Goal: Task Accomplishment & Management: Complete application form

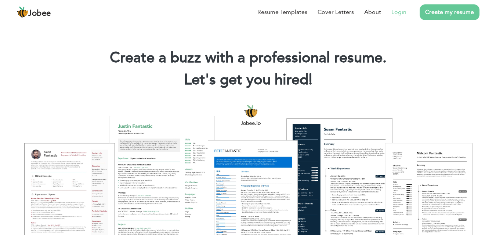
click at [400, 10] on link "Login" at bounding box center [399, 12] width 15 height 9
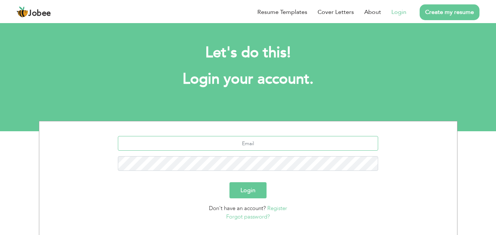
click at [248, 141] on input "text" at bounding box center [248, 143] width 260 height 15
type input "[EMAIL_ADDRESS][DOMAIN_NAME]"
click at [230, 183] on button "Login" at bounding box center [248, 191] width 37 height 16
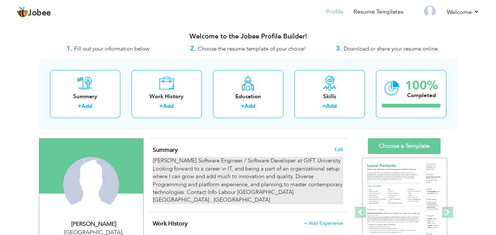
click at [193, 168] on div "Muhammed Sohail Software Engineer / Software Developer at GIFT University Looki…" at bounding box center [248, 180] width 190 height 47
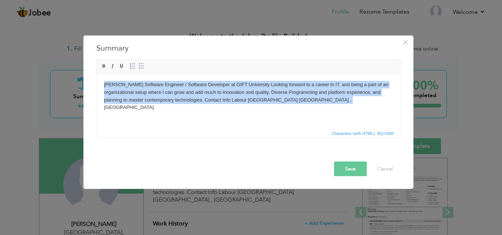
drag, startPoint x: 327, startPoint y: 102, endPoint x: 94, endPoint y: 86, distance: 233.8
click at [96, 86] on html "Muhammed Sohail Software Engineer / Software Developer at GIFT University Looki…" at bounding box center [247, 95] width 303 height 45
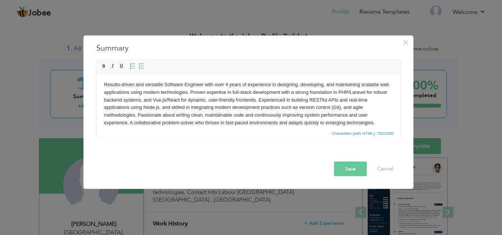
click at [349, 166] on button "Save" at bounding box center [350, 169] width 33 height 15
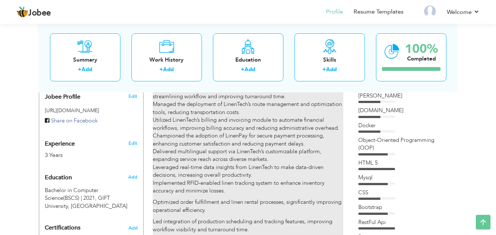
scroll to position [251, 0]
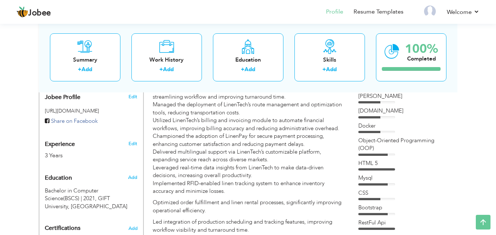
click at [384, 127] on div "Docker" at bounding box center [405, 126] width 92 height 8
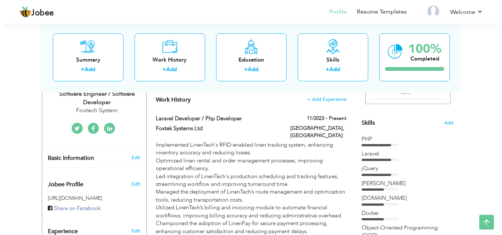
scroll to position [163, 0]
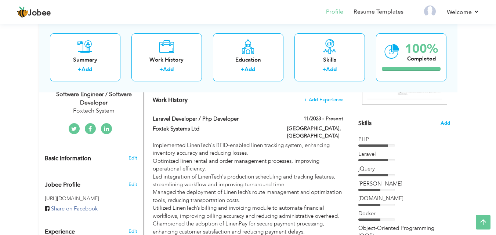
click at [445, 125] on span "Add" at bounding box center [446, 123] width 10 height 7
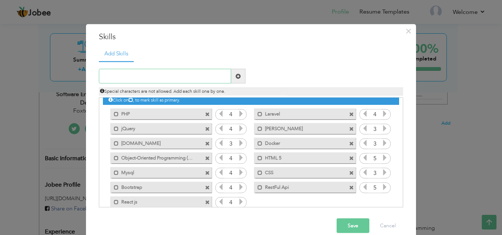
scroll to position [4, 0]
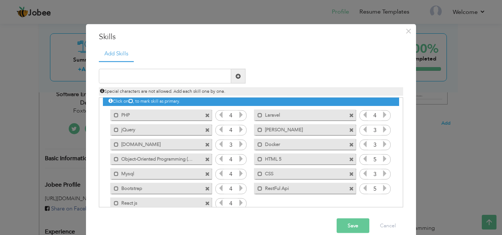
click at [349, 144] on span at bounding box center [351, 145] width 5 height 5
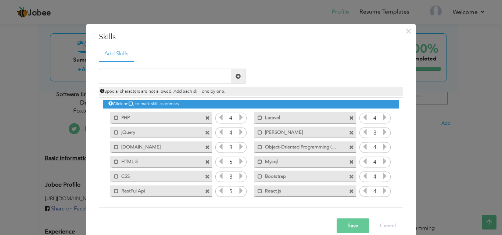
scroll to position [2, 0]
click at [128, 78] on input "text" at bounding box center [165, 76] width 132 height 15
type input "Third party integration"
click at [238, 75] on span at bounding box center [238, 76] width 14 height 15
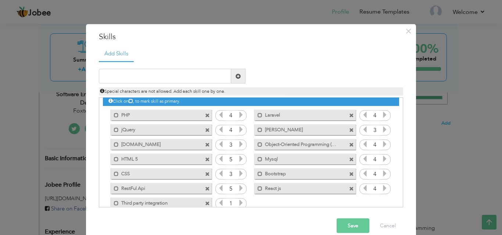
scroll to position [17, 0]
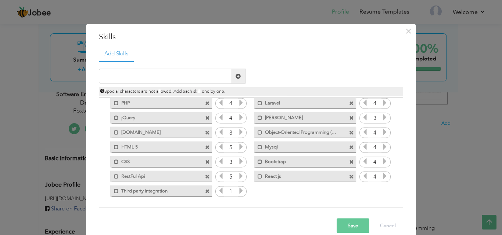
click at [238, 192] on icon at bounding box center [241, 191] width 7 height 7
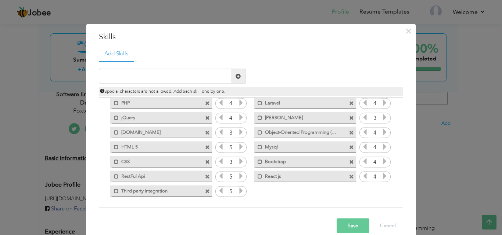
click at [238, 192] on icon at bounding box center [241, 191] width 7 height 7
click at [349, 226] on button "Save" at bounding box center [353, 226] width 33 height 15
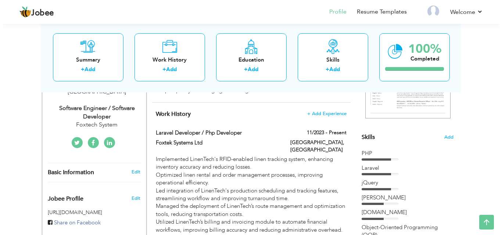
scroll to position [150, 0]
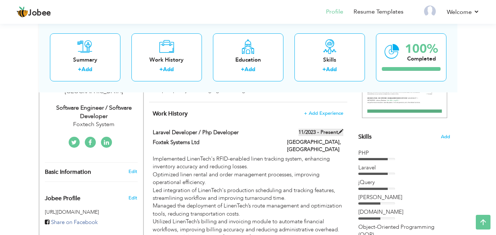
click at [340, 132] on span at bounding box center [340, 131] width 5 height 5
type input "Laravel Developer / Php Developer"
type input "Foxtek Systems Ltd"
type input "11/2023"
type input "Pakistan"
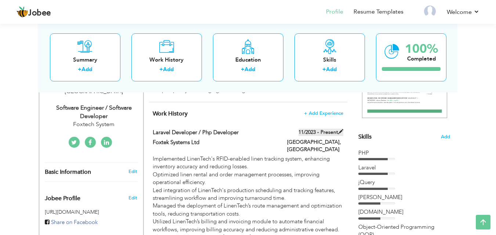
type input "Lahore"
checkbox input "true"
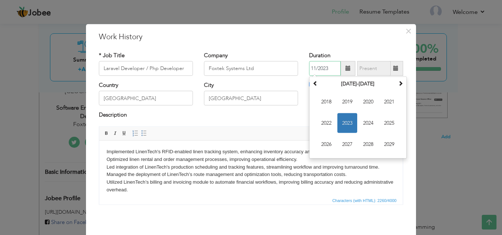
click at [325, 69] on input "11/2023" at bounding box center [325, 68] width 32 height 15
type input "1"
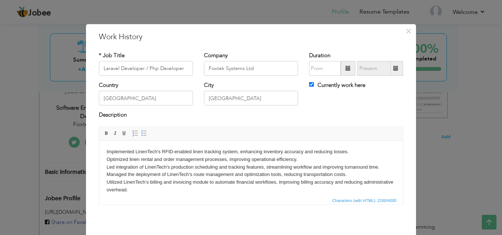
click at [299, 109] on div "City Lahore" at bounding box center [250, 97] width 105 height 30
click at [305, 83] on div "Currently work here" at bounding box center [355, 89] width 105 height 15
click at [306, 83] on div "Currently work here" at bounding box center [355, 89] width 105 height 15
click at [309, 83] on input "Currently work here" at bounding box center [311, 84] width 5 height 5
checkbox input "false"
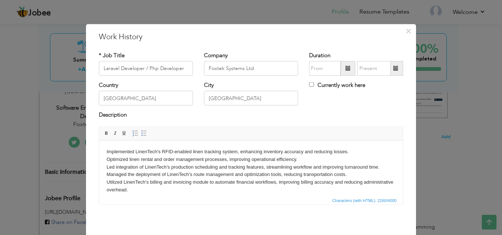
click at [344, 106] on div "Country Pakistan City Lahore Currently work here" at bounding box center [250, 97] width 315 height 30
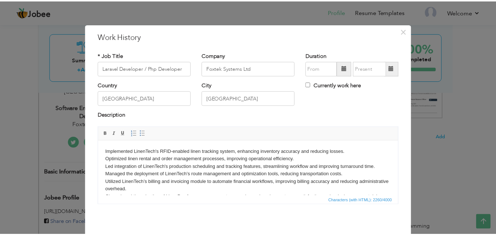
scroll to position [29, 0]
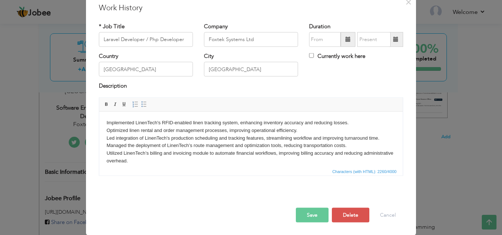
click at [309, 217] on button "Save" at bounding box center [312, 215] width 33 height 15
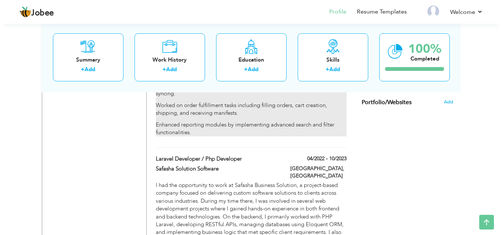
scroll to position [493, 0]
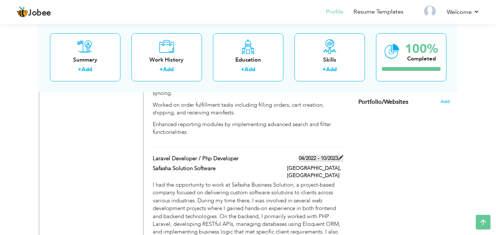
click at [341, 155] on span at bounding box center [340, 157] width 5 height 5
type input "Safasha Solution Software"
type input "04/2022"
type input "10/2023"
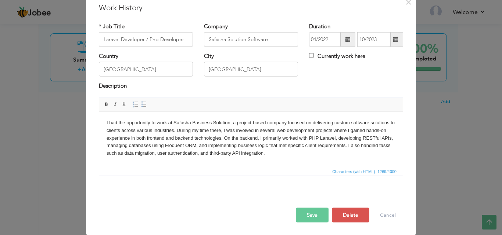
scroll to position [0, 0]
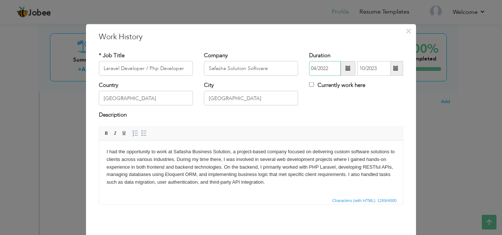
click at [325, 68] on input "04/2022" at bounding box center [325, 68] width 32 height 15
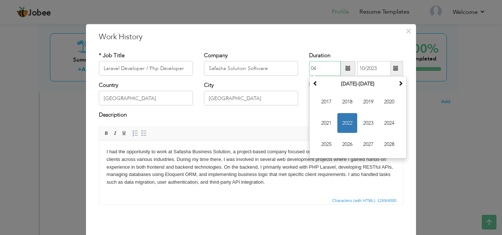
type input "0"
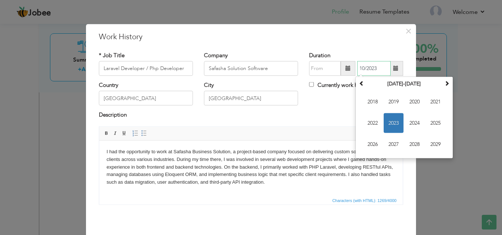
click at [377, 70] on input "10/2023" at bounding box center [373, 68] width 33 height 15
type input "1"
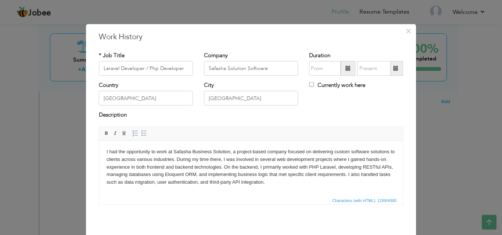
click at [325, 100] on div "Country Pakistan City Lahore Currently work here" at bounding box center [250, 97] width 315 height 30
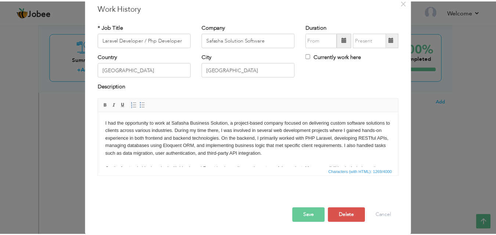
scroll to position [29, 0]
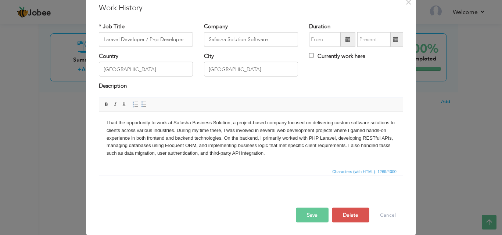
click at [304, 217] on button "Save" at bounding box center [312, 215] width 33 height 15
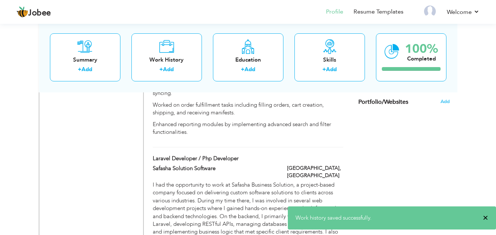
click at [488, 218] on span "×" at bounding box center [486, 218] width 6 height 7
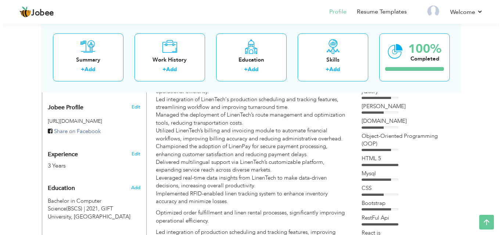
scroll to position [240, 0]
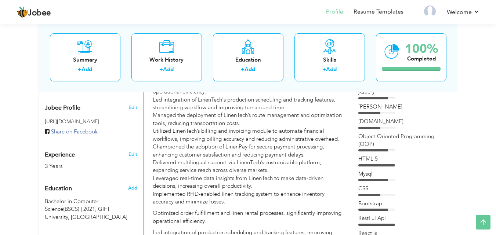
click at [63, 162] on div "3 Years" at bounding box center [83, 166] width 76 height 8
type input "Muhammed"
type input "Sohail"
type input "03401423658"
select select "number:166"
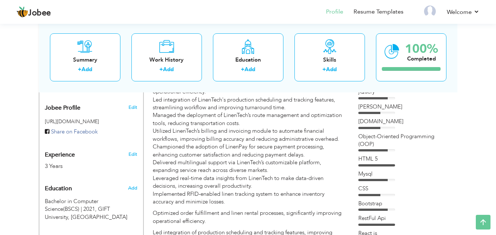
type input "Lahore"
select select "number:5"
type input "Foxtech System"
type input "Software Engineer / Software Developer"
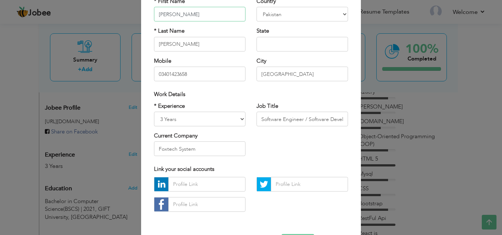
scroll to position [80, 0]
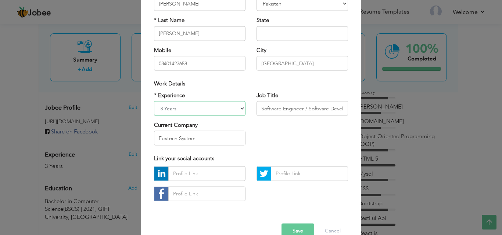
click at [235, 106] on select "Entry Level Less than 1 Year 1 Year 2 Years 3 Years 4 Years 5 Years 6 Years 7 Y…" at bounding box center [199, 108] width 91 height 15
select select "number:6"
click at [154, 101] on select "Entry Level Less than 1 Year 1 Year 2 Years 3 Years 4 Years 5 Years 6 Years 7 Y…" at bounding box center [199, 108] width 91 height 15
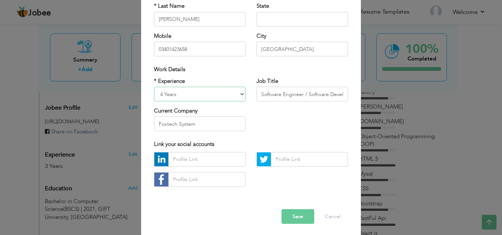
scroll to position [96, 0]
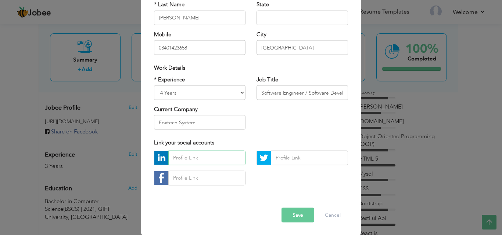
click at [185, 156] on input "text" at bounding box center [206, 158] width 77 height 15
paste input "https://www.linkedin.com/in/muhammed-sohail-bba340251/"
type input "https://www.linkedin.com/in/muhammed-sohail-bba340251/"
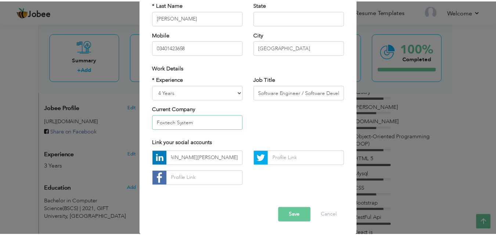
scroll to position [0, 0]
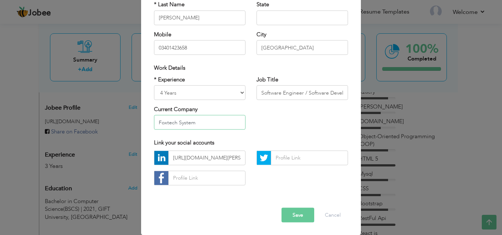
click at [195, 123] on input "Foxtech System" at bounding box center [199, 122] width 91 height 15
type input "F"
click at [180, 122] on input "Crecntech Ltd" at bounding box center [199, 122] width 91 height 15
click at [190, 123] on input "Crecntech Ltd" at bounding box center [199, 122] width 91 height 15
click at [165, 122] on input "Crecntech System Private Ltd" at bounding box center [199, 122] width 91 height 15
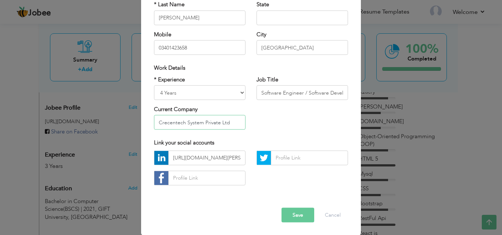
click at [224, 123] on input "Crecentech System Private Ltd" at bounding box center [199, 122] width 91 height 15
type input "Crecentech System Private Ltd"
click at [292, 217] on button "Save" at bounding box center [297, 215] width 33 height 15
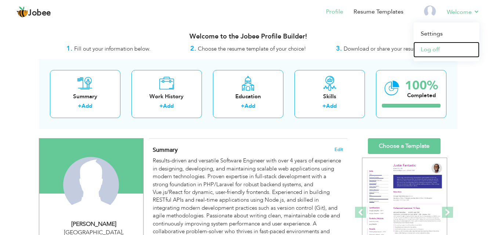
click at [434, 46] on link "Log off" at bounding box center [447, 50] width 66 height 16
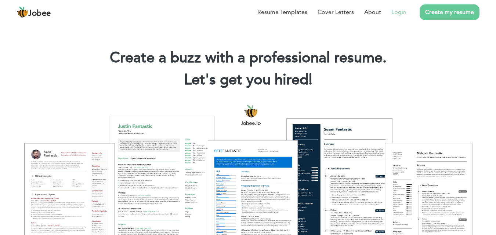
click at [403, 11] on link "Login" at bounding box center [399, 12] width 15 height 9
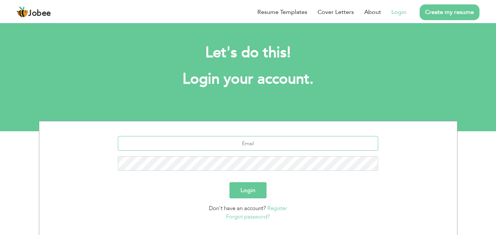
click at [254, 144] on input "text" at bounding box center [248, 143] width 260 height 15
type input "[EMAIL_ADDRESS][DOMAIN_NAME]"
click at [230, 183] on button "Login" at bounding box center [248, 191] width 37 height 16
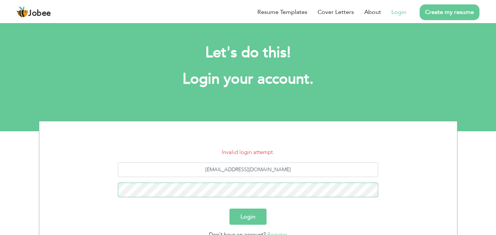
click at [230, 209] on button "Login" at bounding box center [248, 217] width 37 height 16
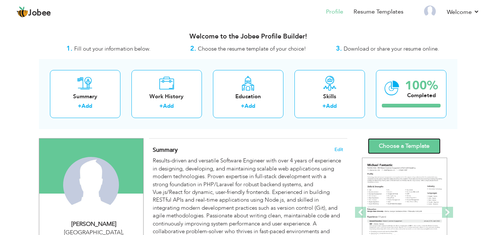
click at [408, 145] on link "Choose a Template" at bounding box center [404, 147] width 73 height 16
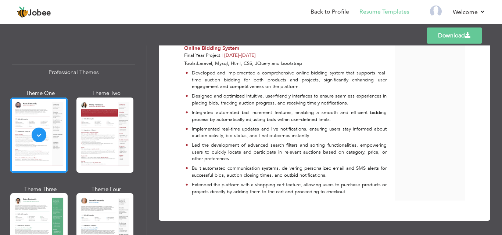
scroll to position [648, 0]
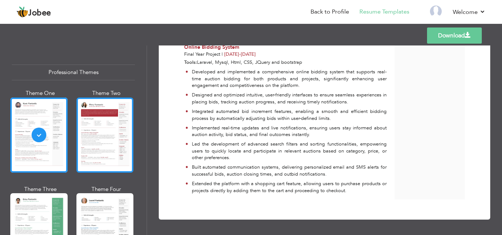
click at [108, 141] on div at bounding box center [104, 135] width 57 height 75
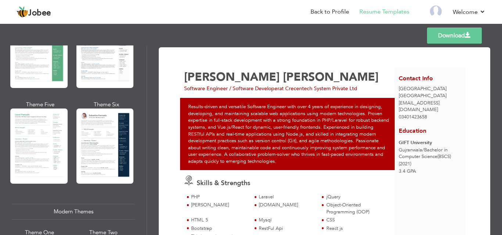
scroll to position [181, 0]
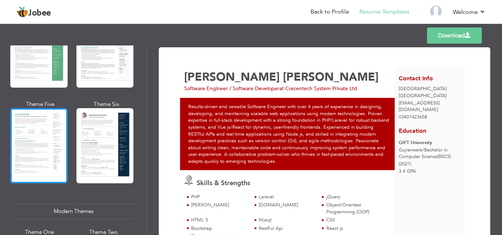
click at [40, 134] on div at bounding box center [38, 145] width 57 height 75
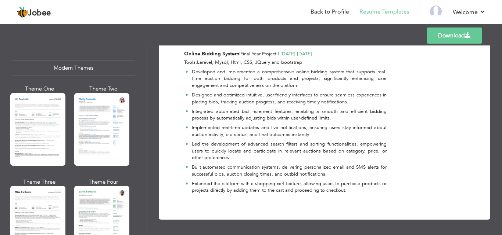
scroll to position [337, 0]
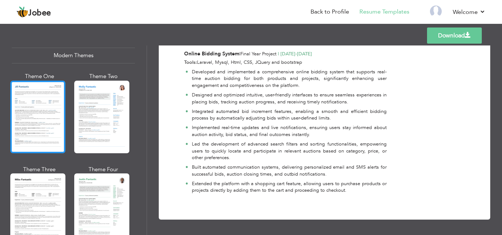
click at [36, 125] on div at bounding box center [37, 117] width 55 height 73
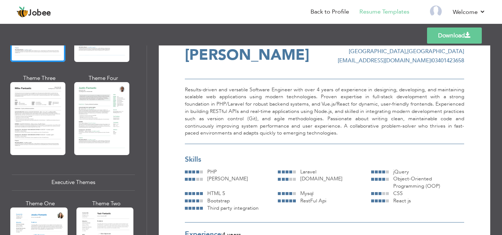
scroll to position [0, 0]
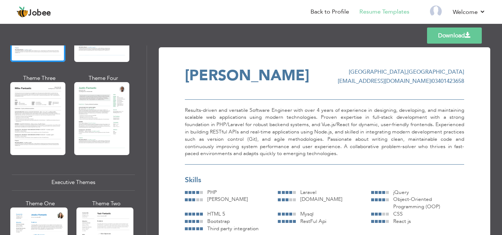
click at [443, 33] on link "Download" at bounding box center [454, 36] width 55 height 16
click at [369, 33] on div "Templates Download" at bounding box center [251, 36] width 502 height 24
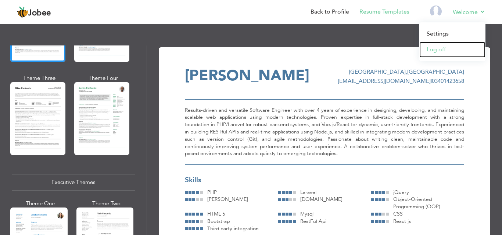
click at [433, 51] on link "Log off" at bounding box center [452, 50] width 66 height 16
